Goal: Check status: Check status

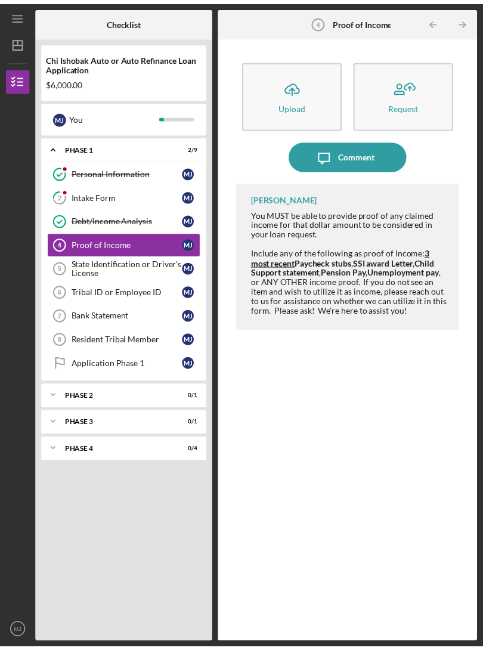
scroll to position [5, 0]
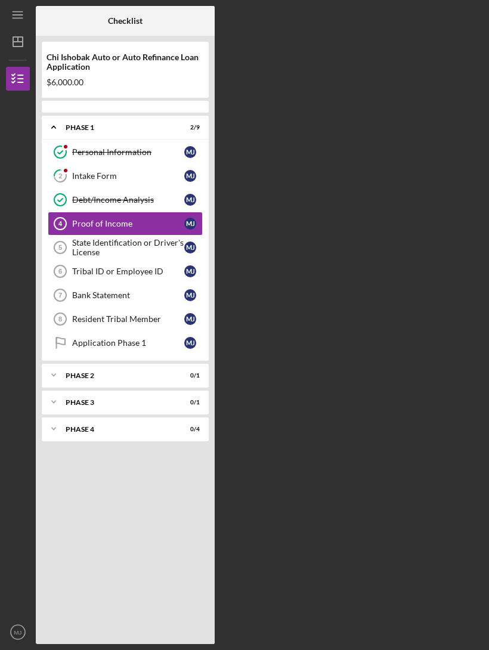
scroll to position [18, 0]
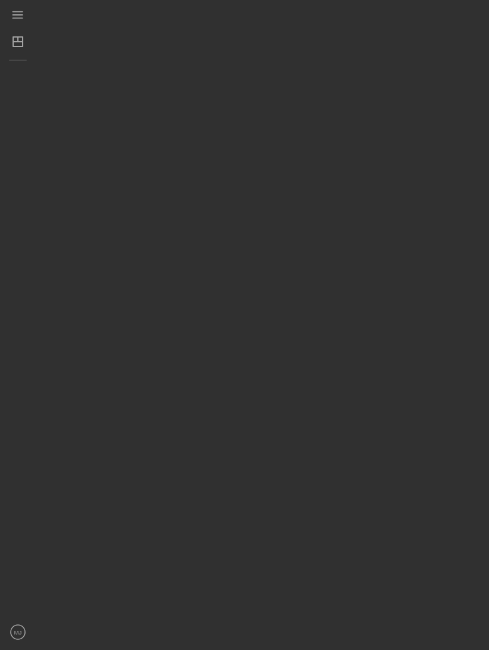
scroll to position [18, 0]
